Goal: Check status: Check status

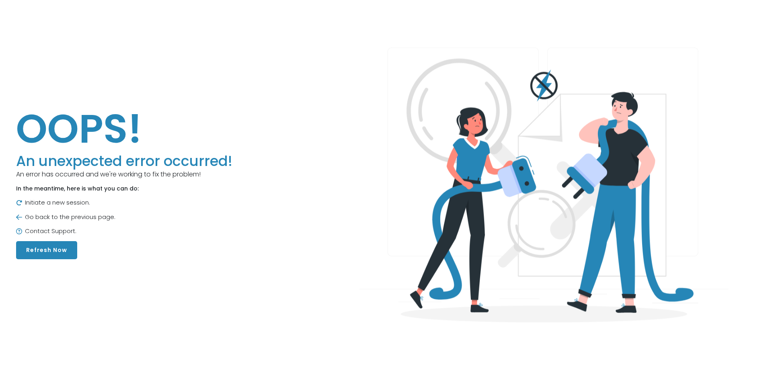
drag, startPoint x: 45, startPoint y: 247, endPoint x: 78, endPoint y: 265, distance: 37.1
click at [45, 246] on button "Refresh Now" at bounding box center [46, 250] width 61 height 18
click at [48, 252] on button "Refresh Now" at bounding box center [46, 250] width 61 height 18
